Goal: Information Seeking & Learning: Check status

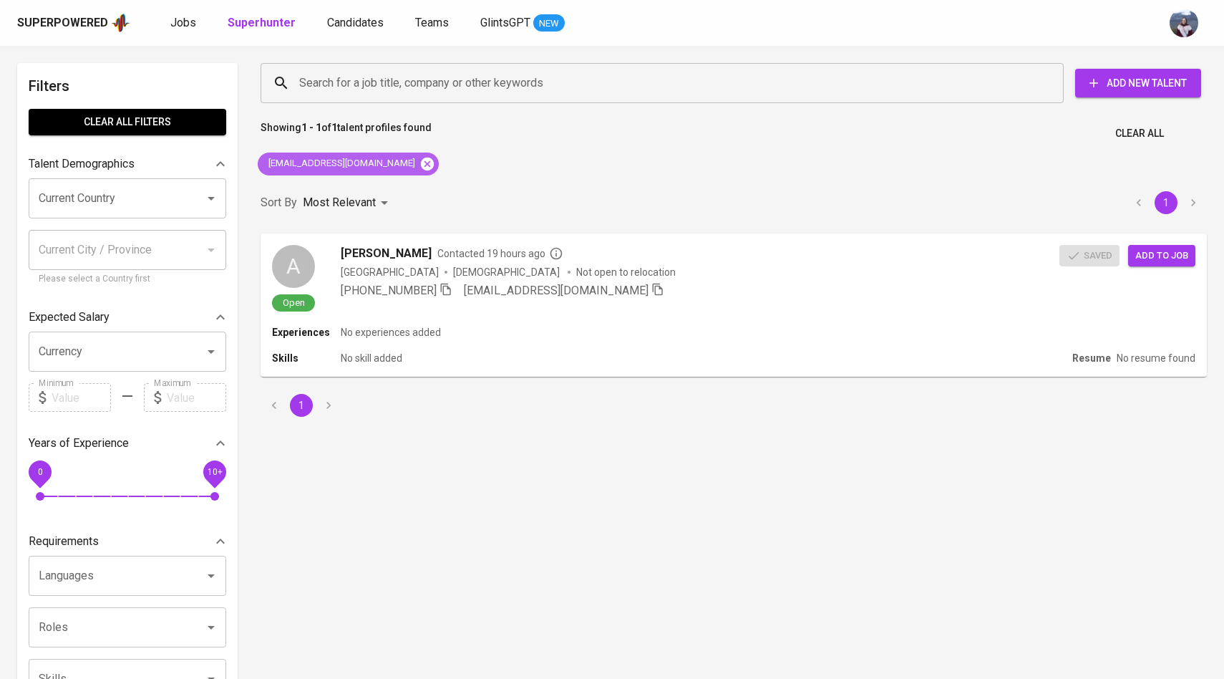
click at [420, 158] on icon at bounding box center [428, 164] width 16 height 16
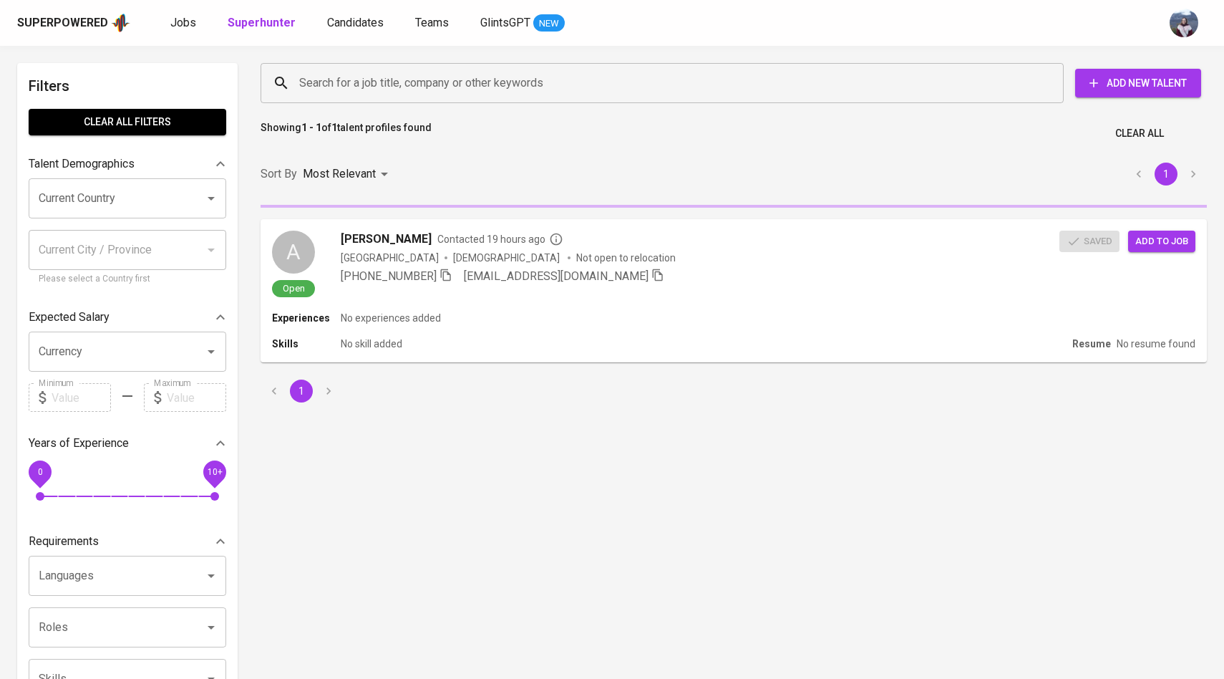
click at [415, 85] on input "Search for a job title, company or other keywords" at bounding box center [666, 82] width 740 height 27
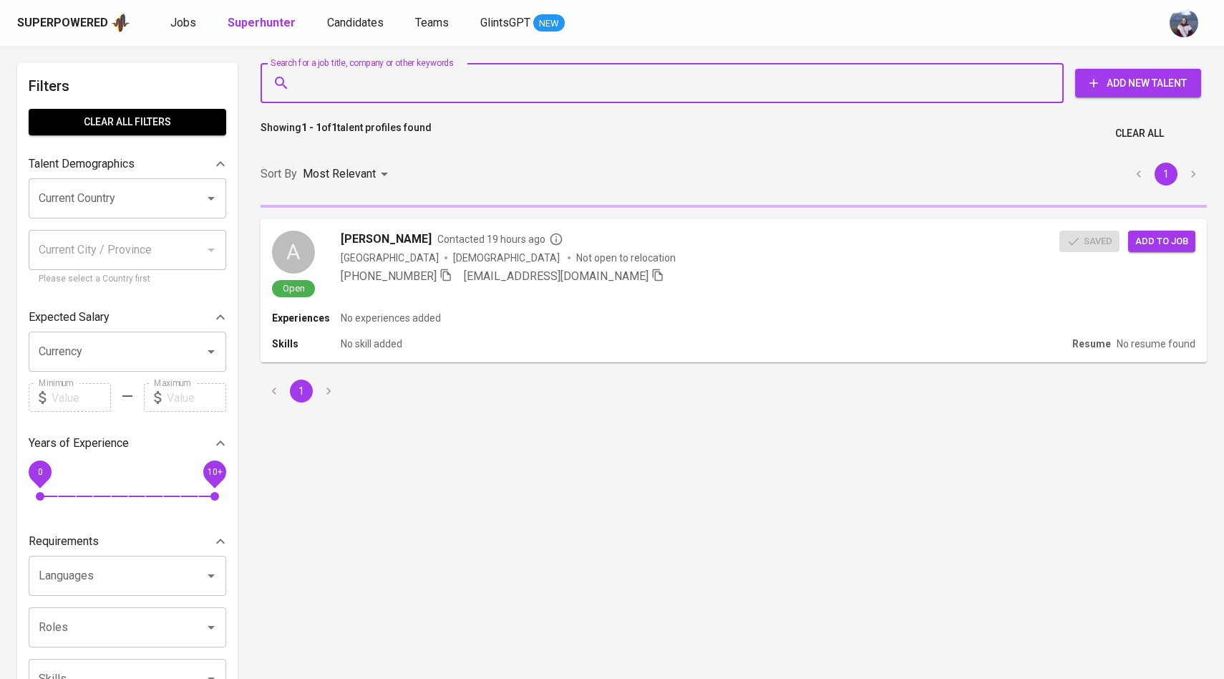
paste input "[EMAIL_ADDRESS][DOMAIN_NAME]"
type input "[EMAIL_ADDRESS][DOMAIN_NAME]"
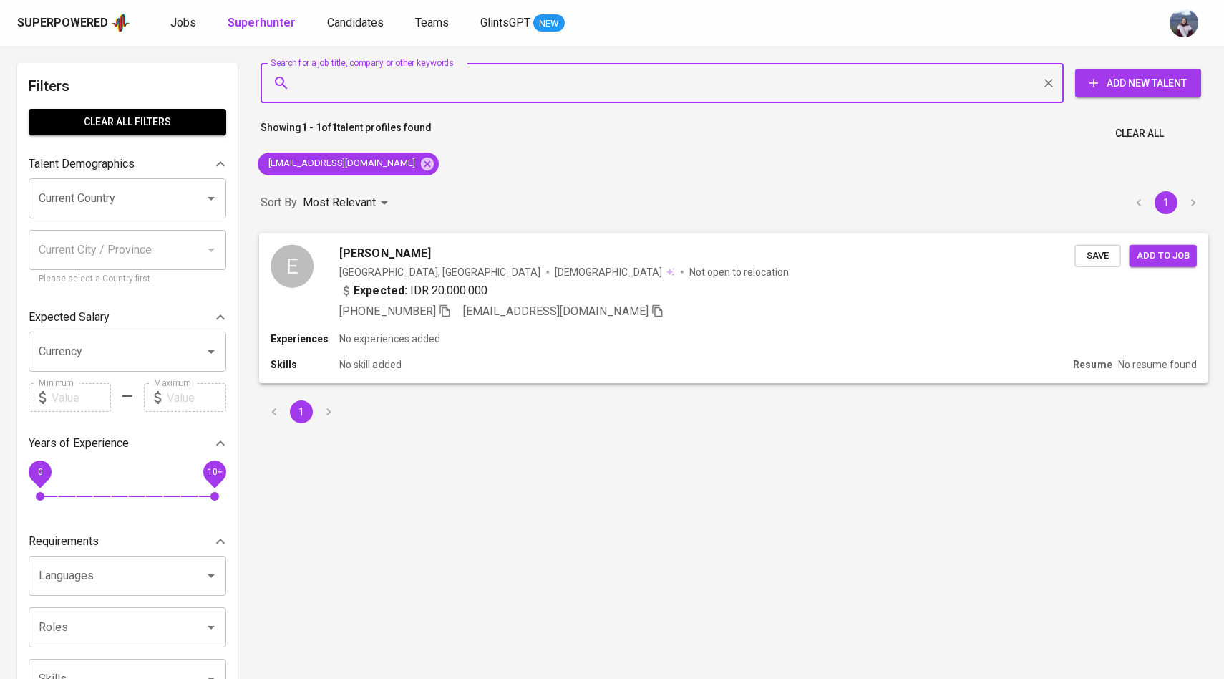
click at [311, 244] on div "E" at bounding box center [292, 265] width 43 height 43
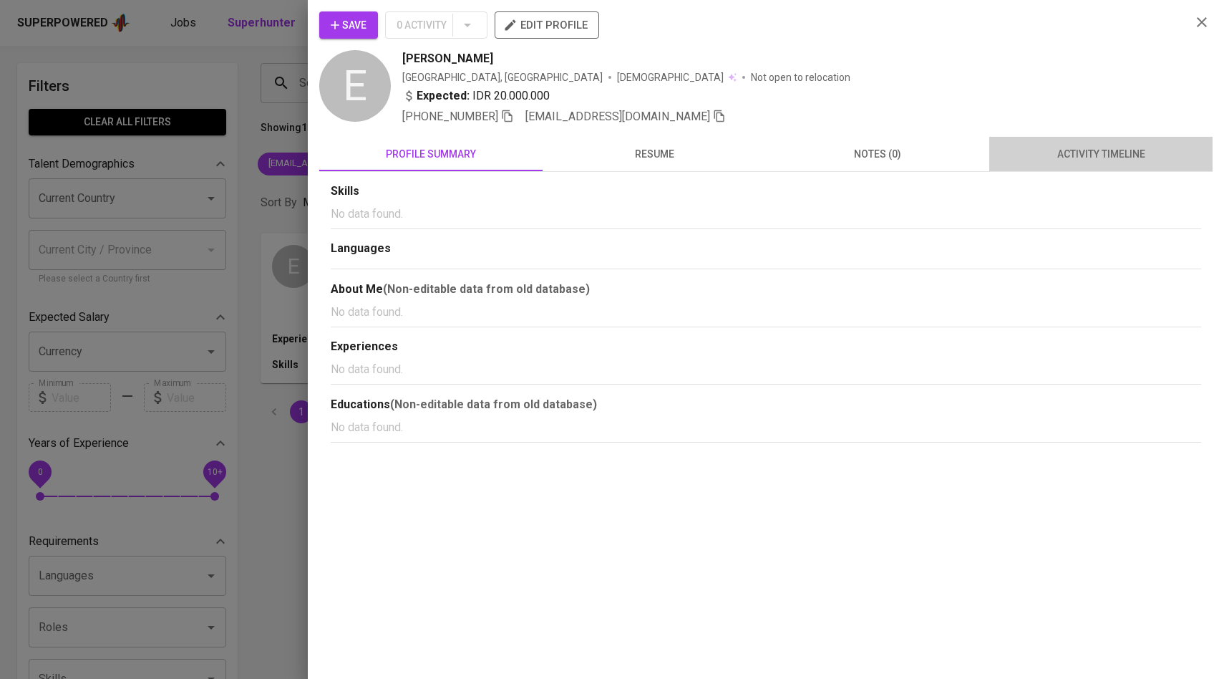
click at [1105, 147] on span "activity timeline" at bounding box center [1101, 154] width 206 height 18
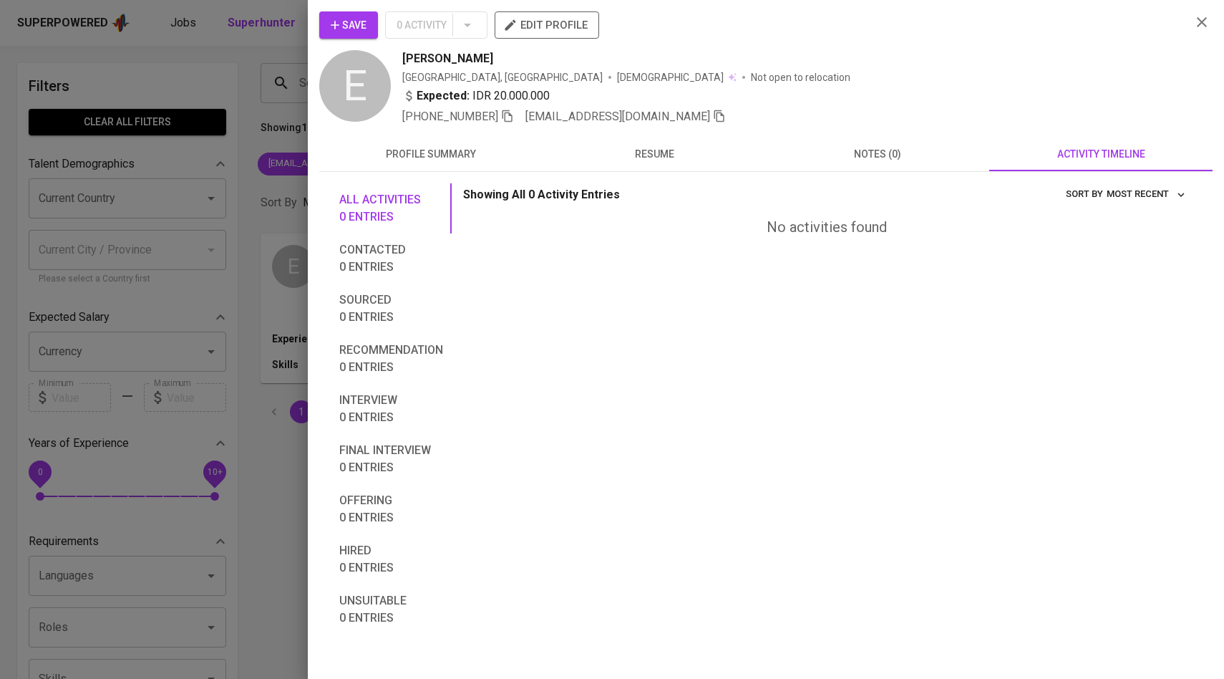
click at [267, 201] on div at bounding box center [612, 339] width 1224 height 679
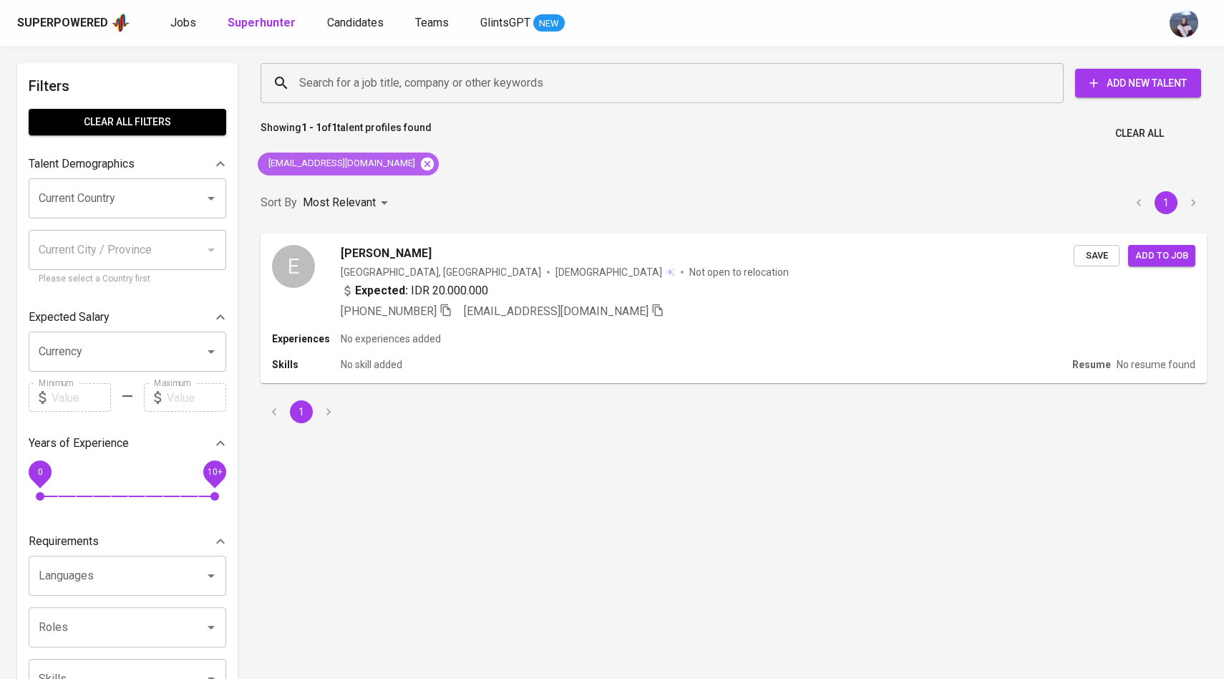
click at [421, 162] on icon at bounding box center [427, 163] width 13 height 13
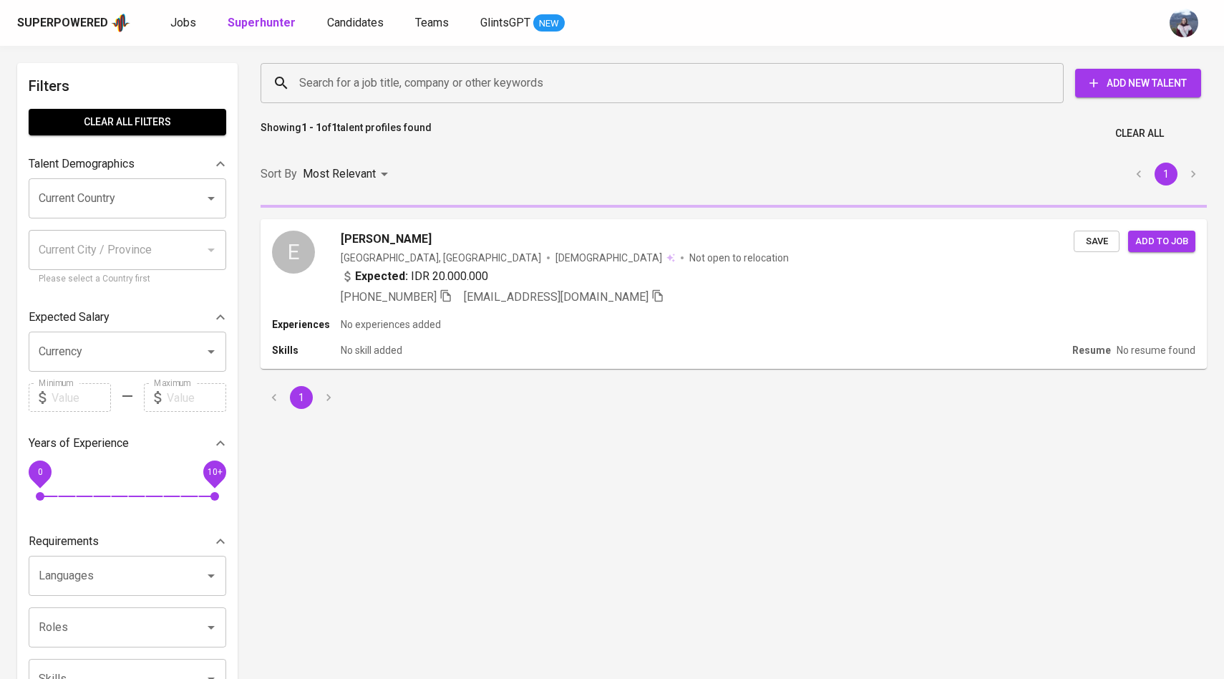
click at [399, 89] on input "Search for a job title, company or other keywords" at bounding box center [666, 82] width 740 height 27
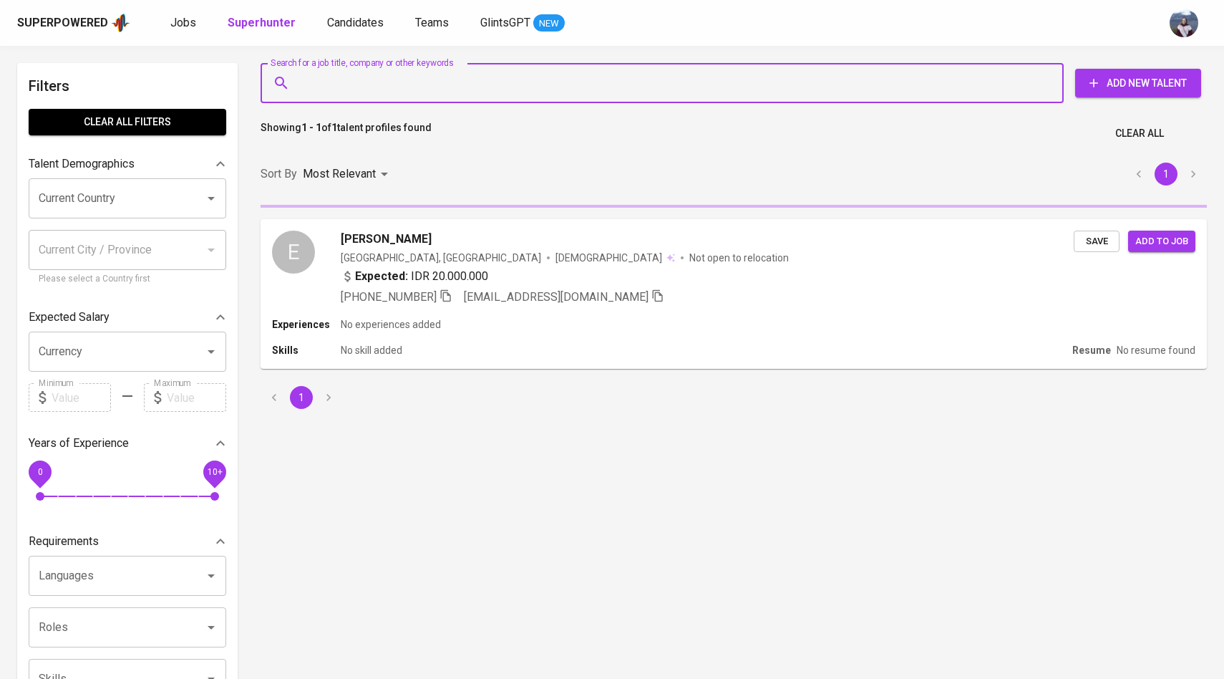
paste input "[EMAIL_ADDRESS][DOMAIN_NAME]"
type input "[EMAIL_ADDRESS][DOMAIN_NAME]"
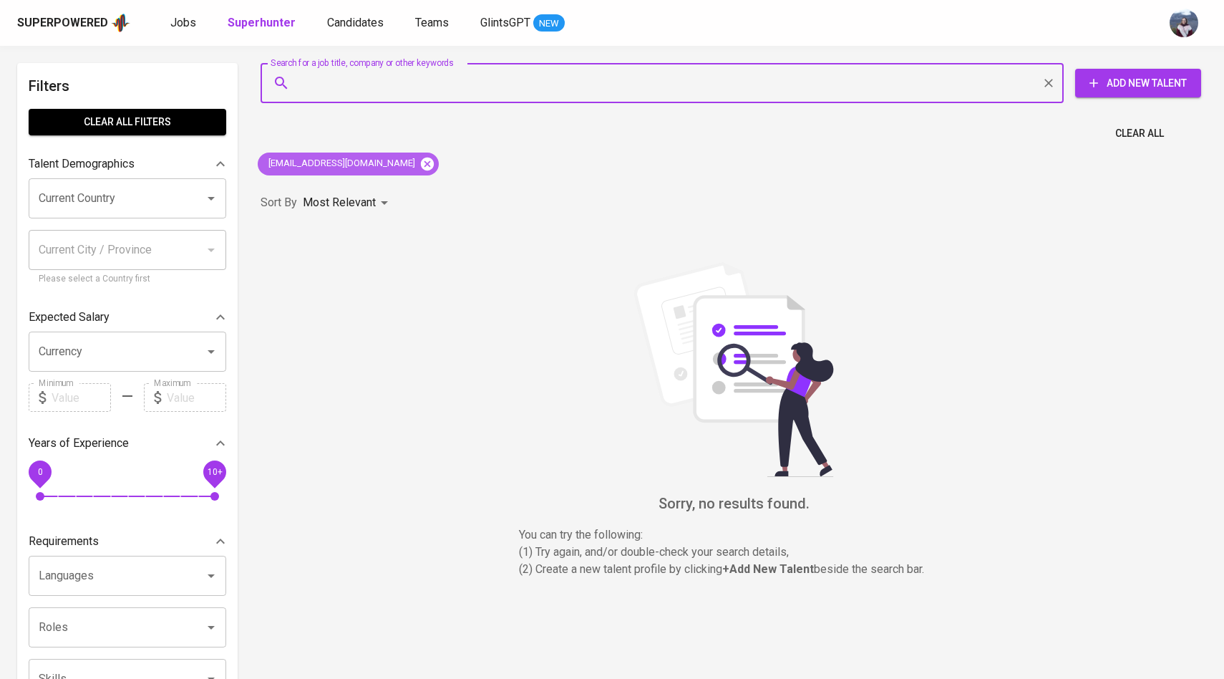
click at [421, 163] on icon at bounding box center [427, 163] width 13 height 13
